Goal: Check status: Check status

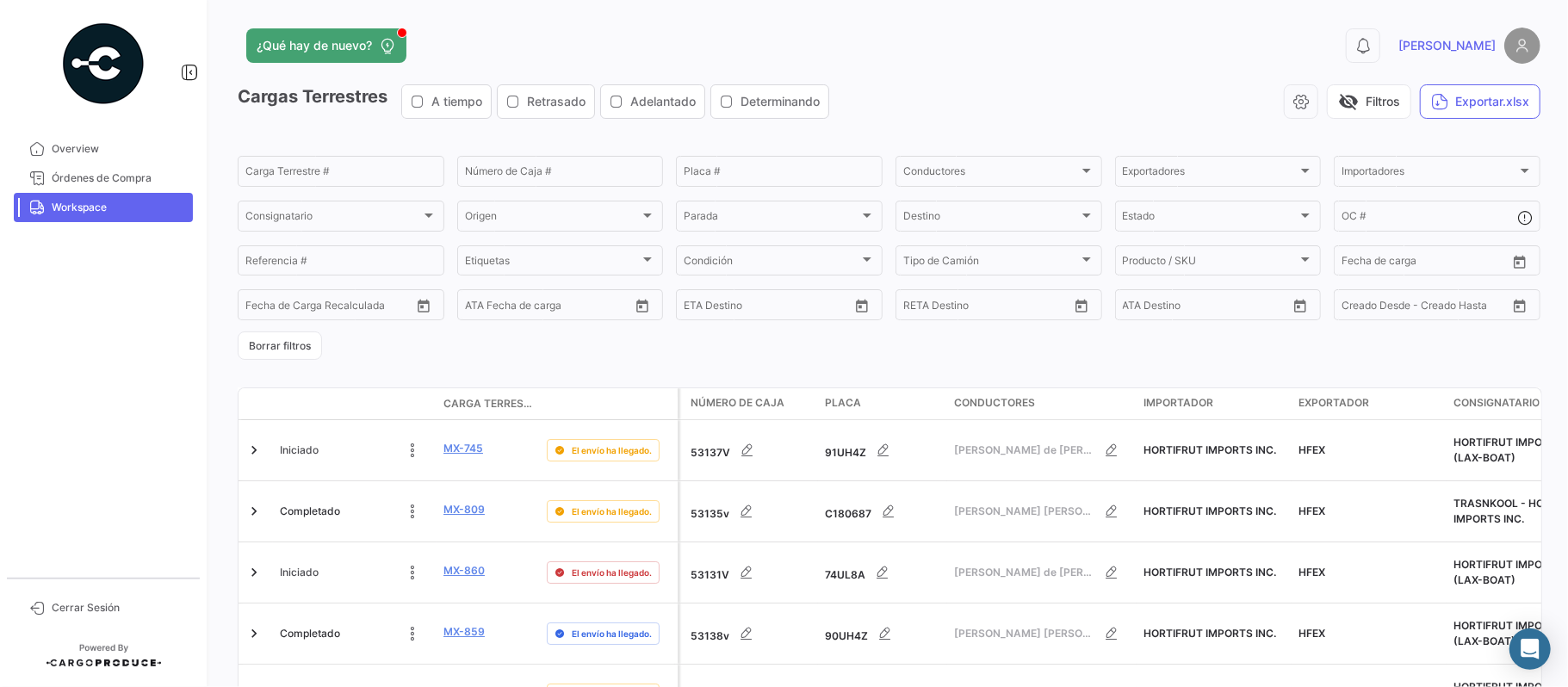
drag, startPoint x: 1154, startPoint y: 0, endPoint x: 1151, endPoint y: 27, distance: 27.2
click at [1151, 27] on div "0 [PERSON_NAME]" at bounding box center [1246, 45] width 586 height 36
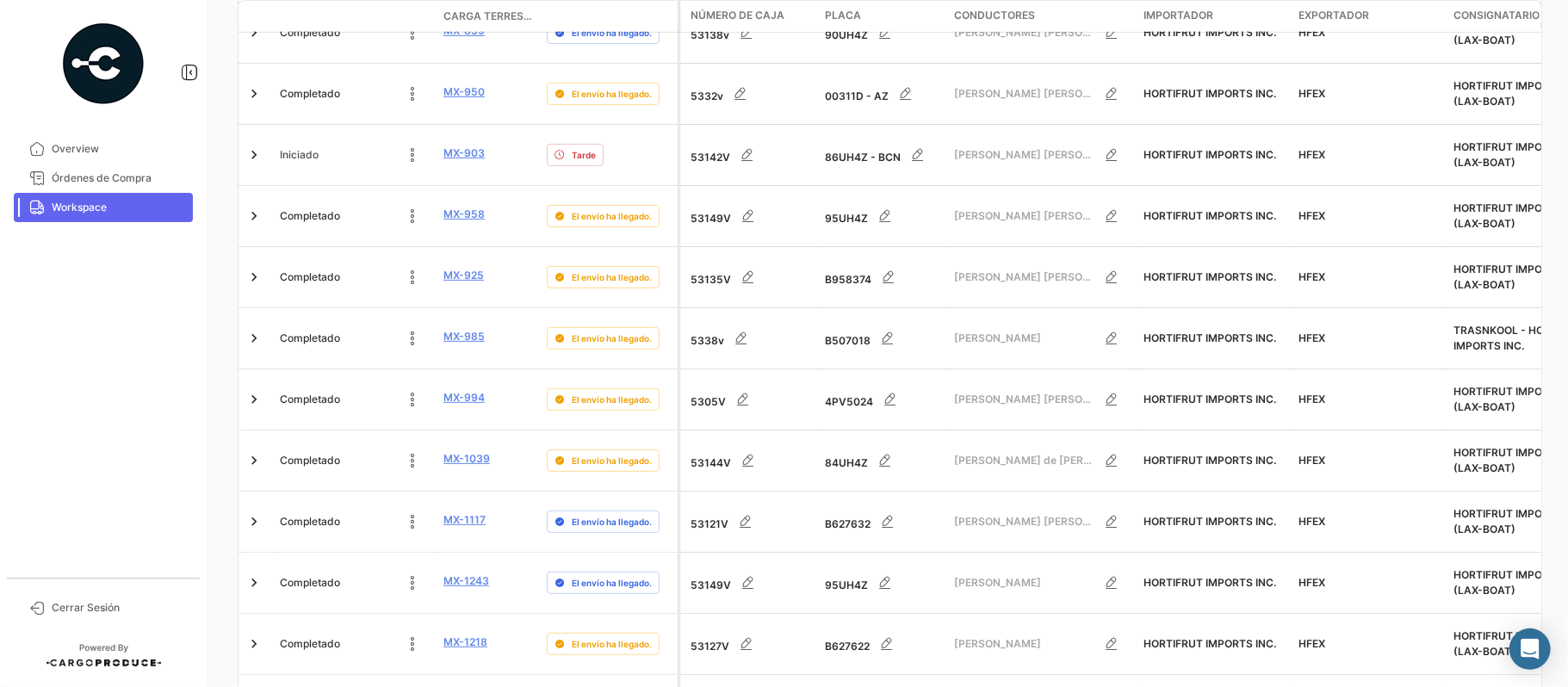
scroll to position [641, 0]
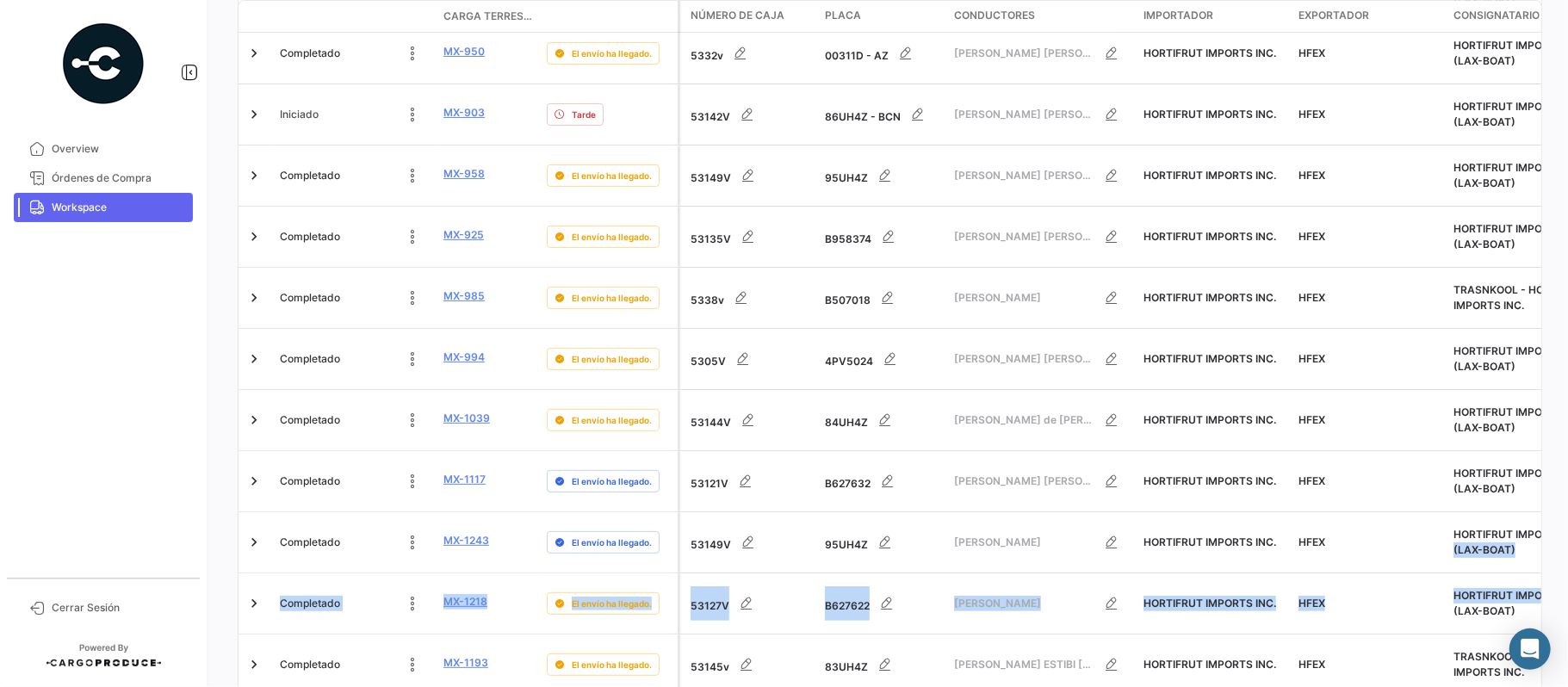
drag, startPoint x: 1538, startPoint y: 410, endPoint x: 1562, endPoint y: 452, distance: 48.4
click at [1176, 452] on div "¿Qué hay de nuevo? 0 [PERSON_NAME] Terrestres A tiempo Retrasado Adelantado Det…" at bounding box center [889, 343] width 1358 height 687
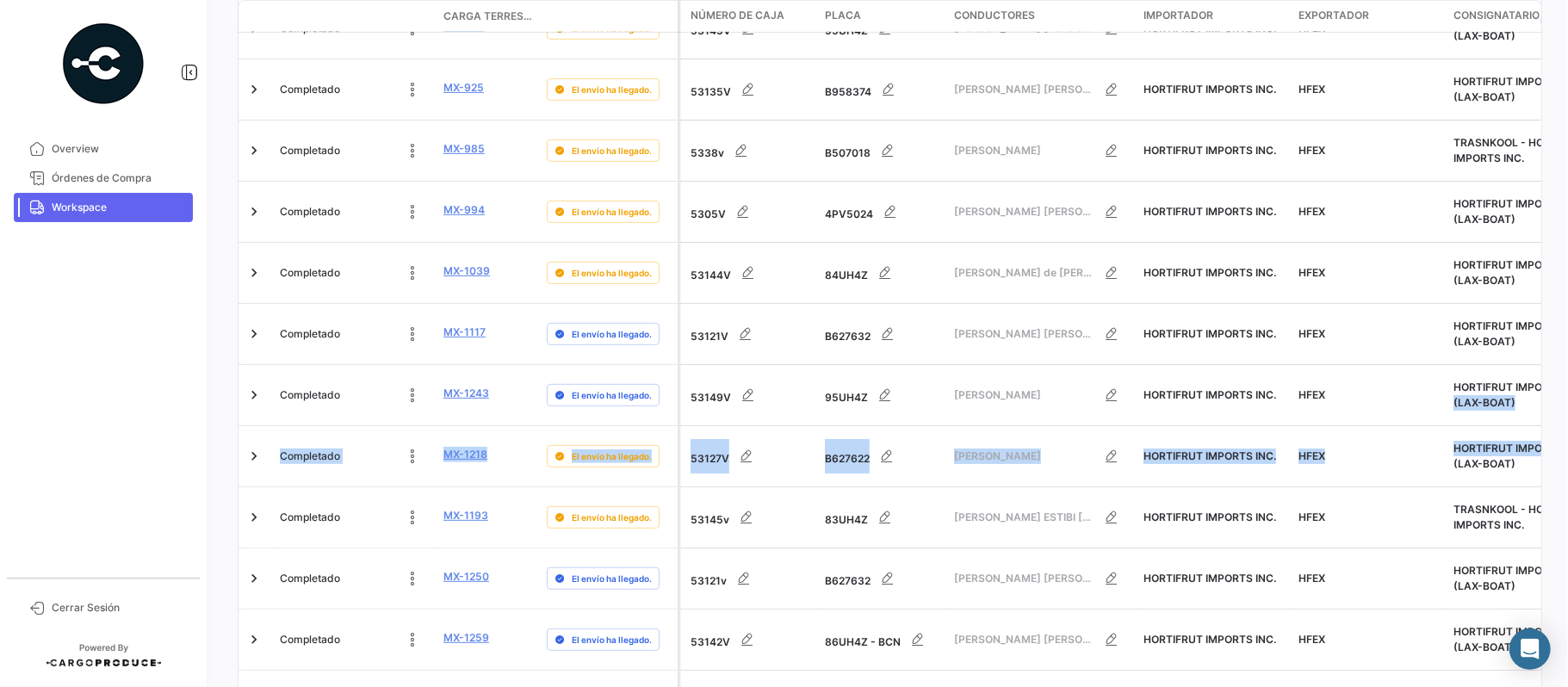
scroll to position [841, 0]
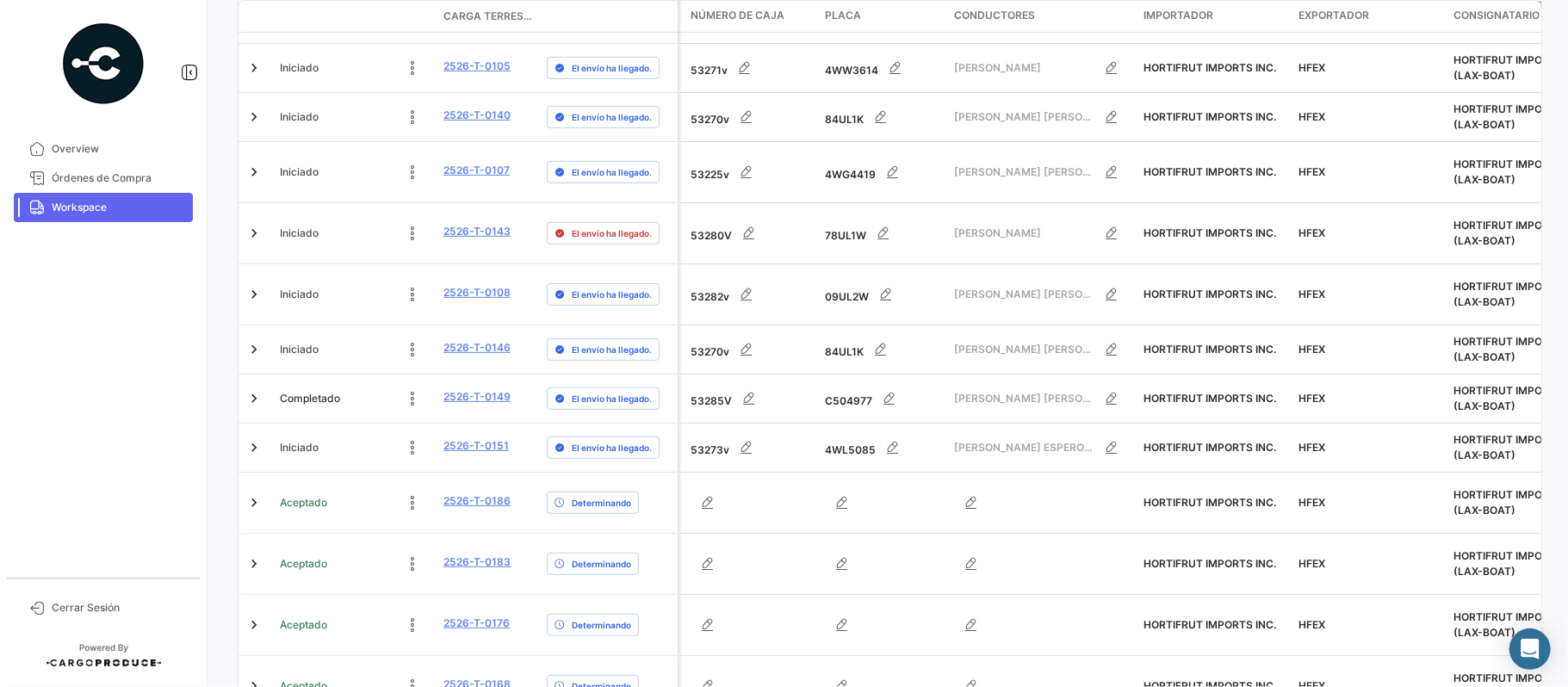
click at [1151, 515] on div "¿Qué hay de nuevo? 0 [PERSON_NAME] Terrestres A tiempo Retrasado Adelantado Det…" at bounding box center [889, 343] width 1358 height 687
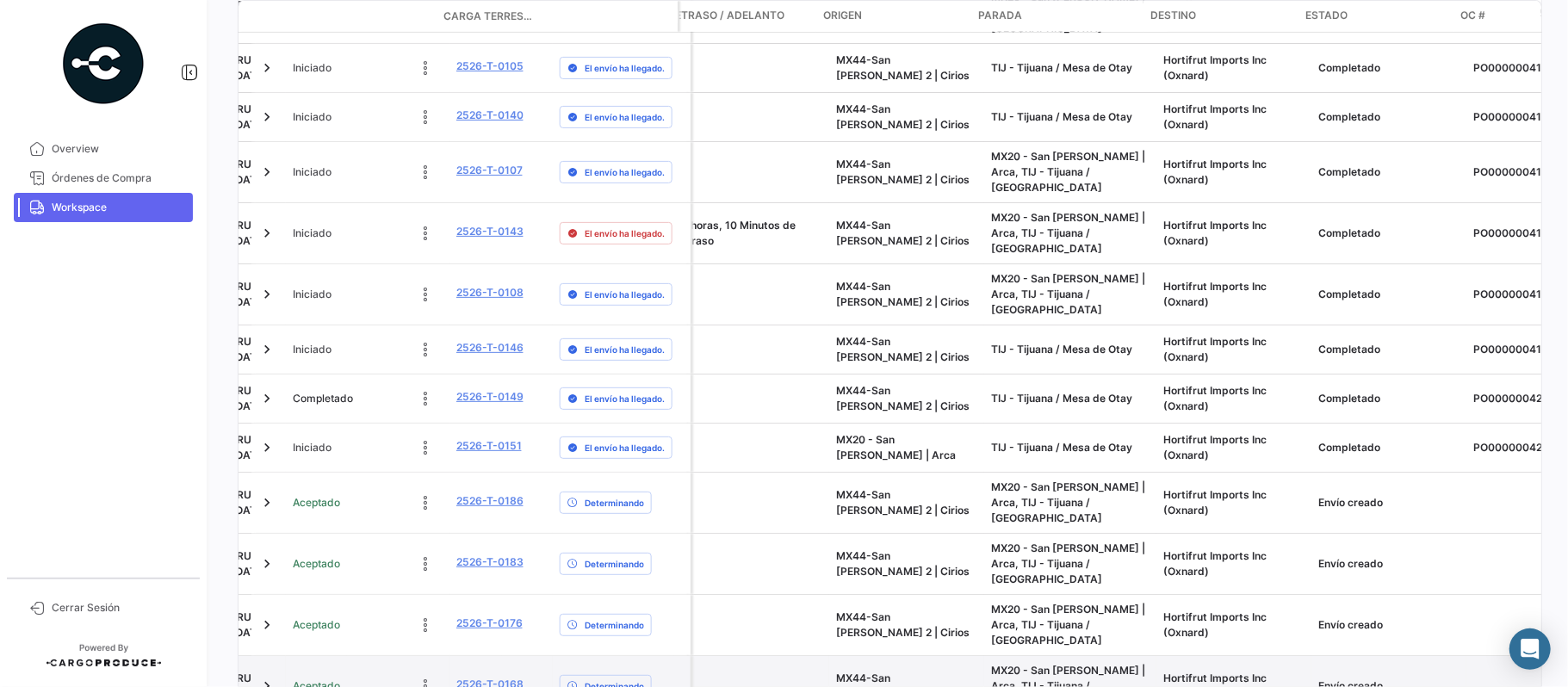
scroll to position [0, 1268]
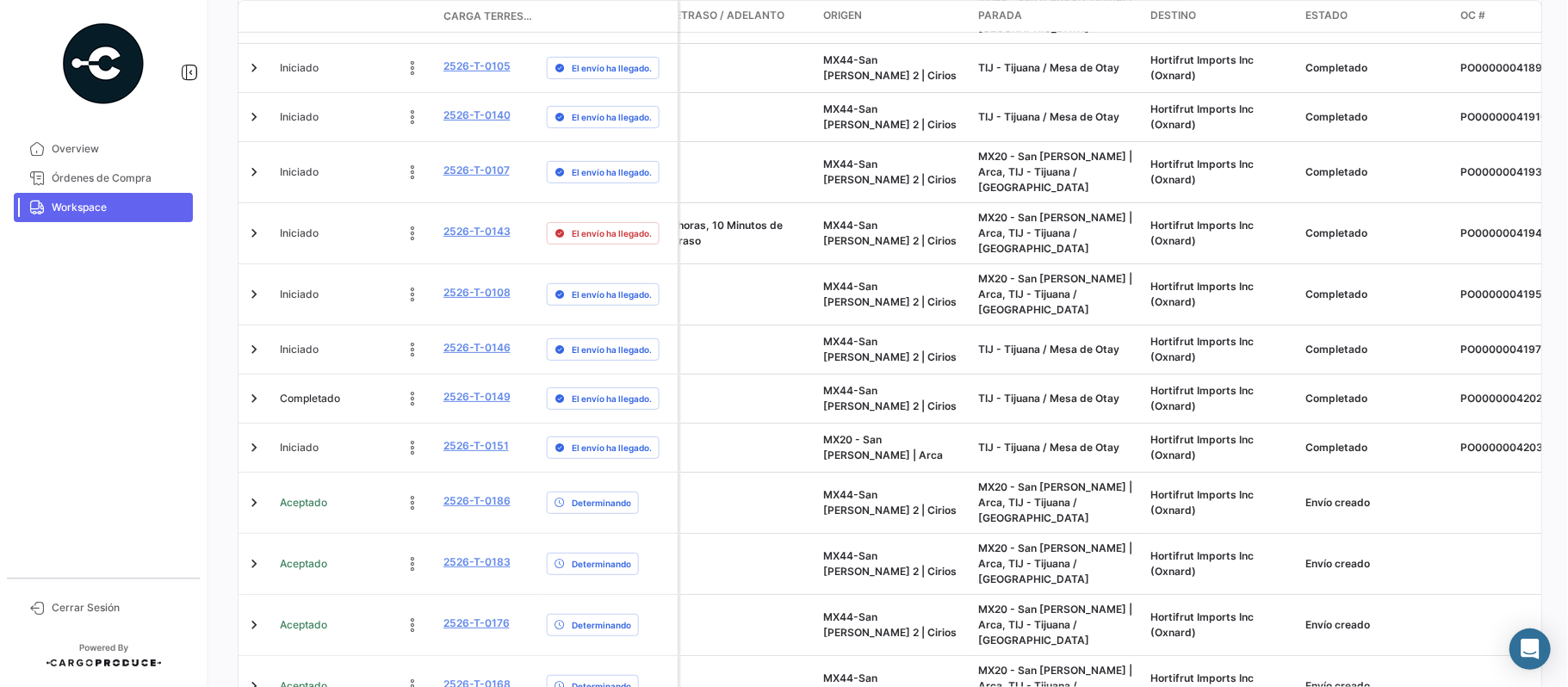
click at [1161, 515] on div "¿Qué hay de nuevo? 0 [PERSON_NAME] Terrestres A tiempo Retrasado Adelantado Det…" at bounding box center [889, 343] width 1358 height 687
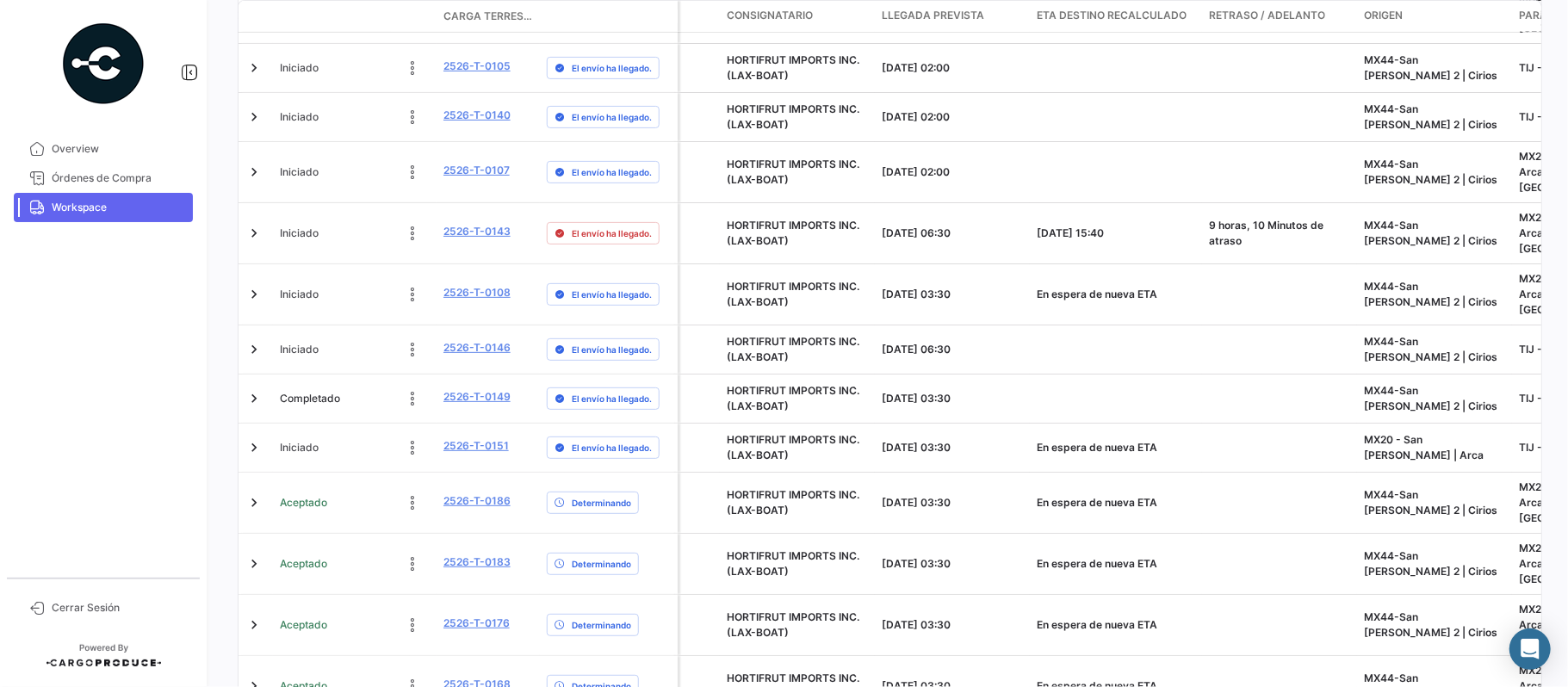
scroll to position [0, 710]
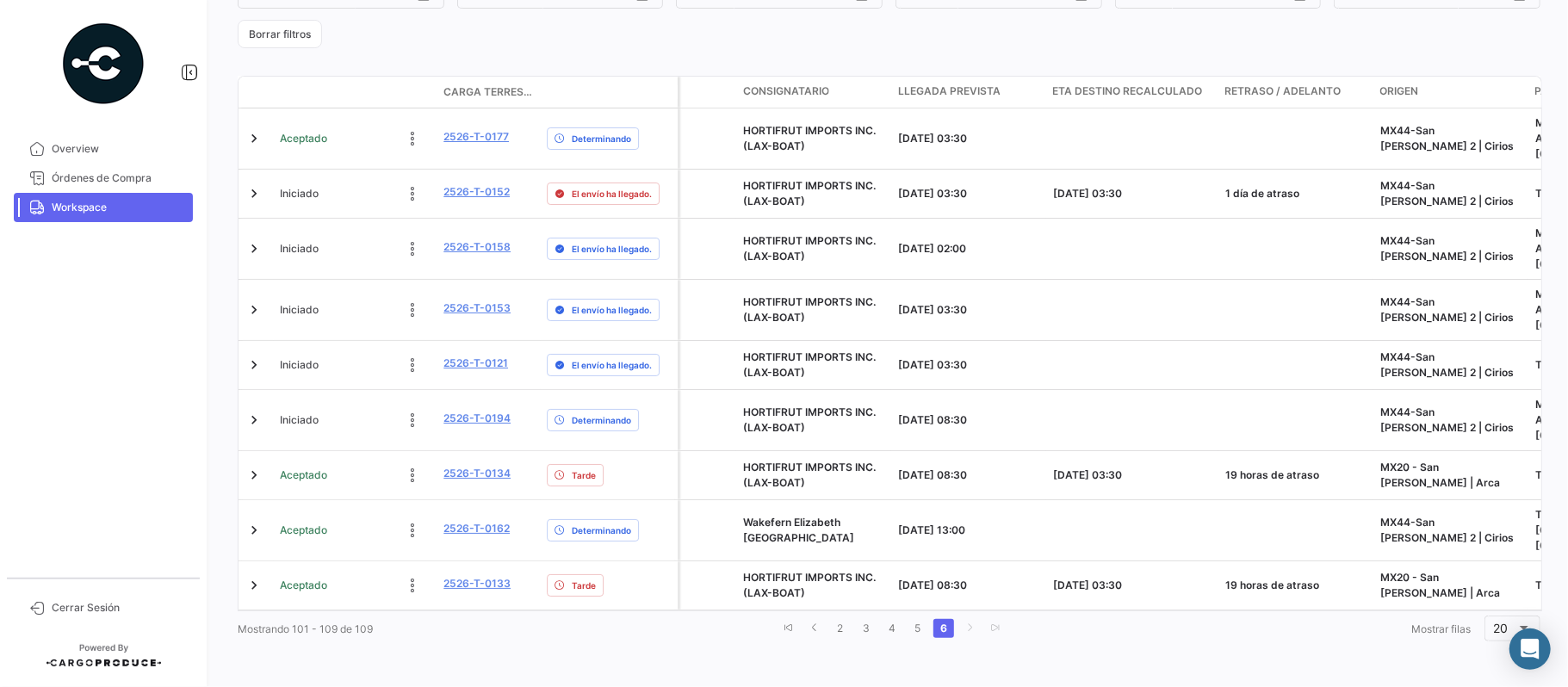
scroll to position [286, 0]
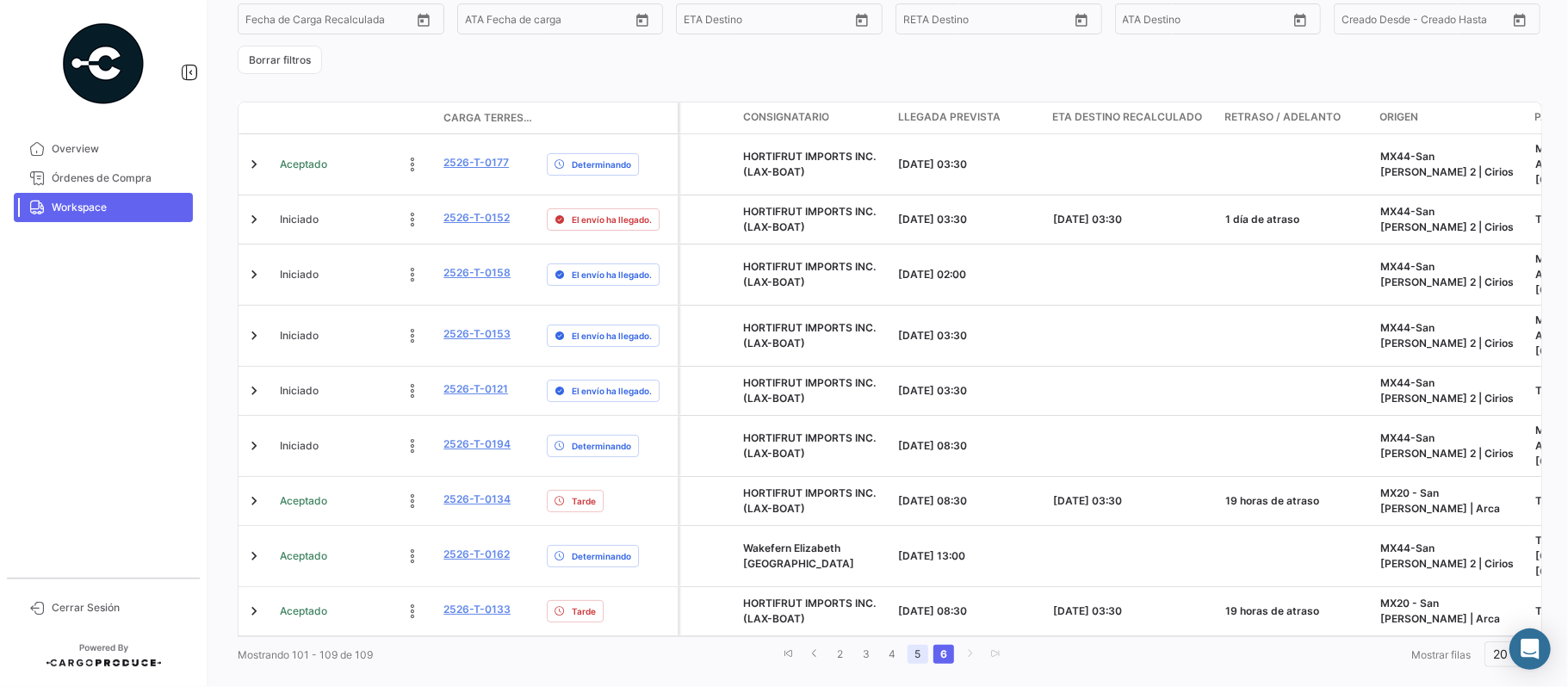
click at [915, 515] on link "5" at bounding box center [917, 654] width 20 height 19
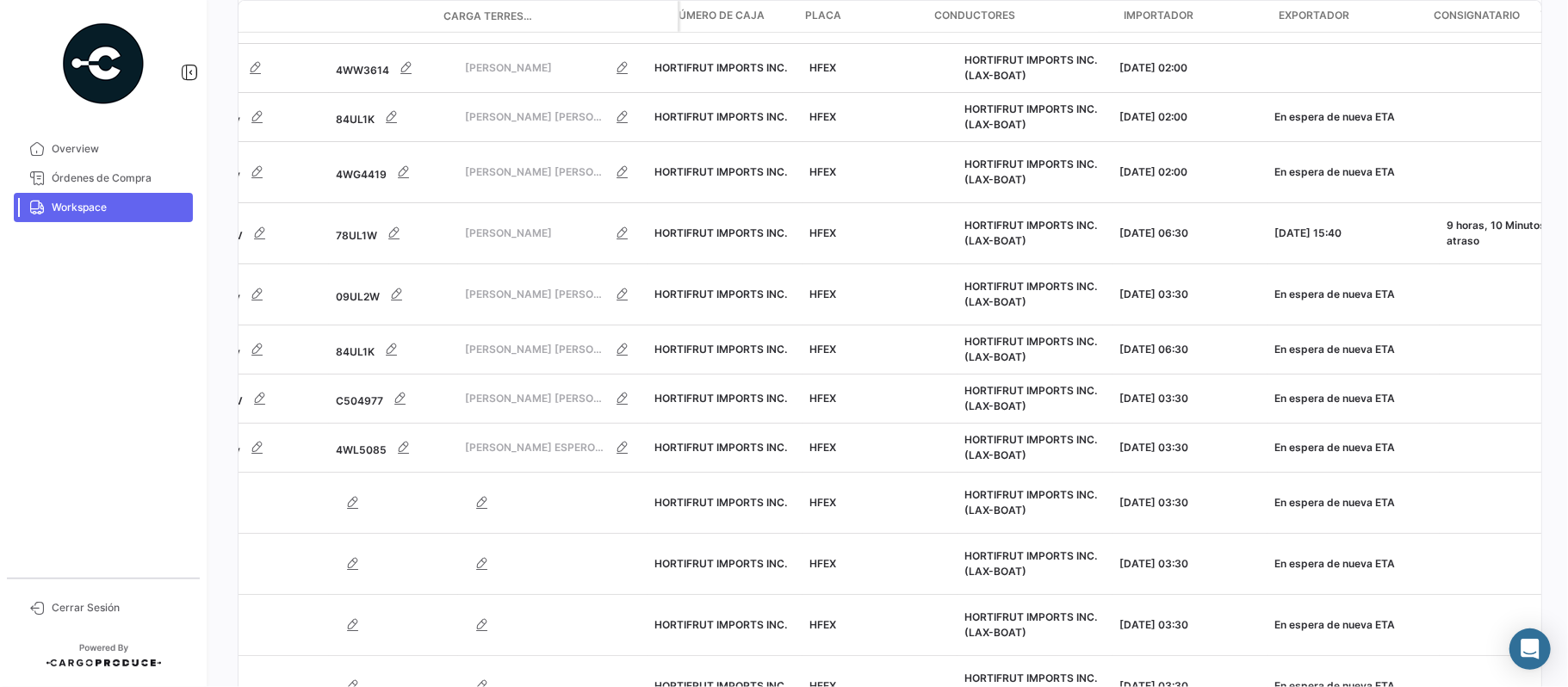
scroll to position [0, 0]
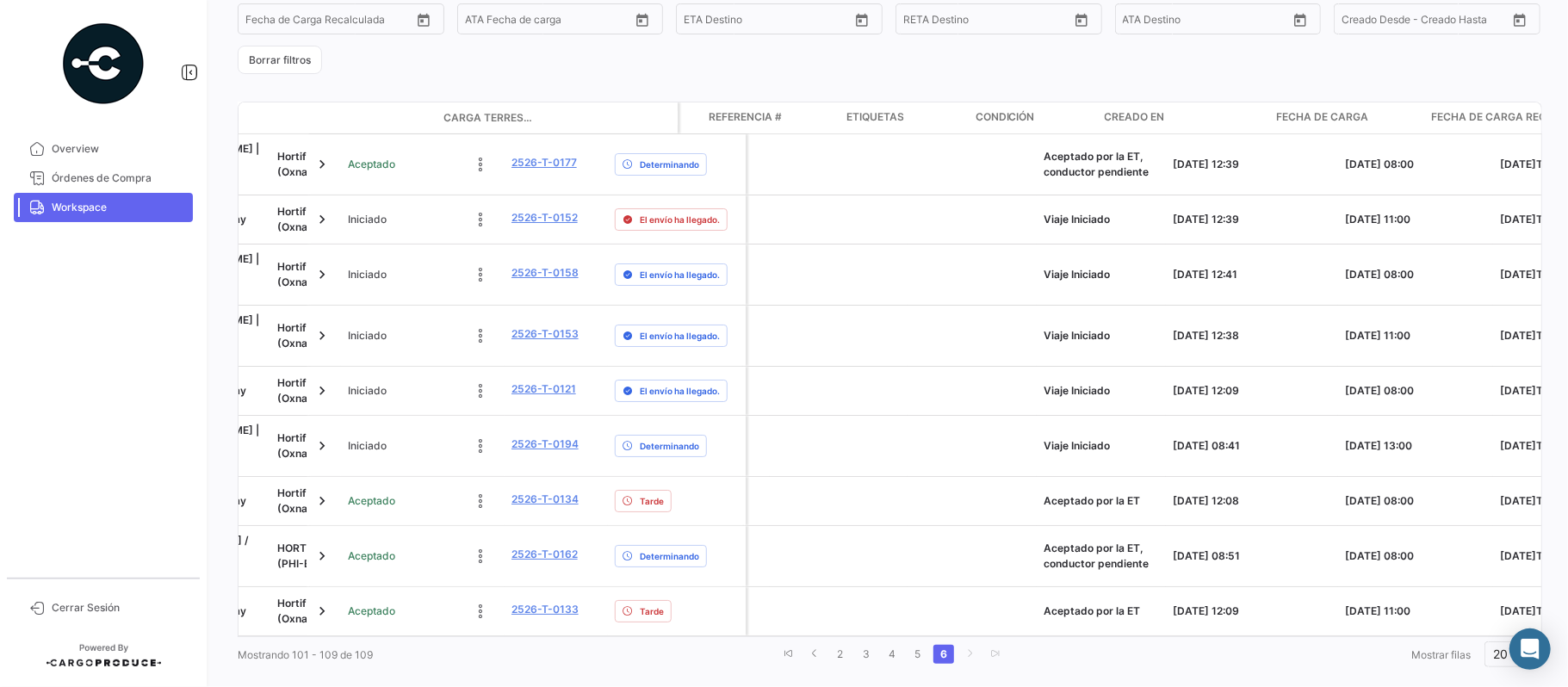
scroll to position [0, 2258]
